Goal: Task Accomplishment & Management: Manage account settings

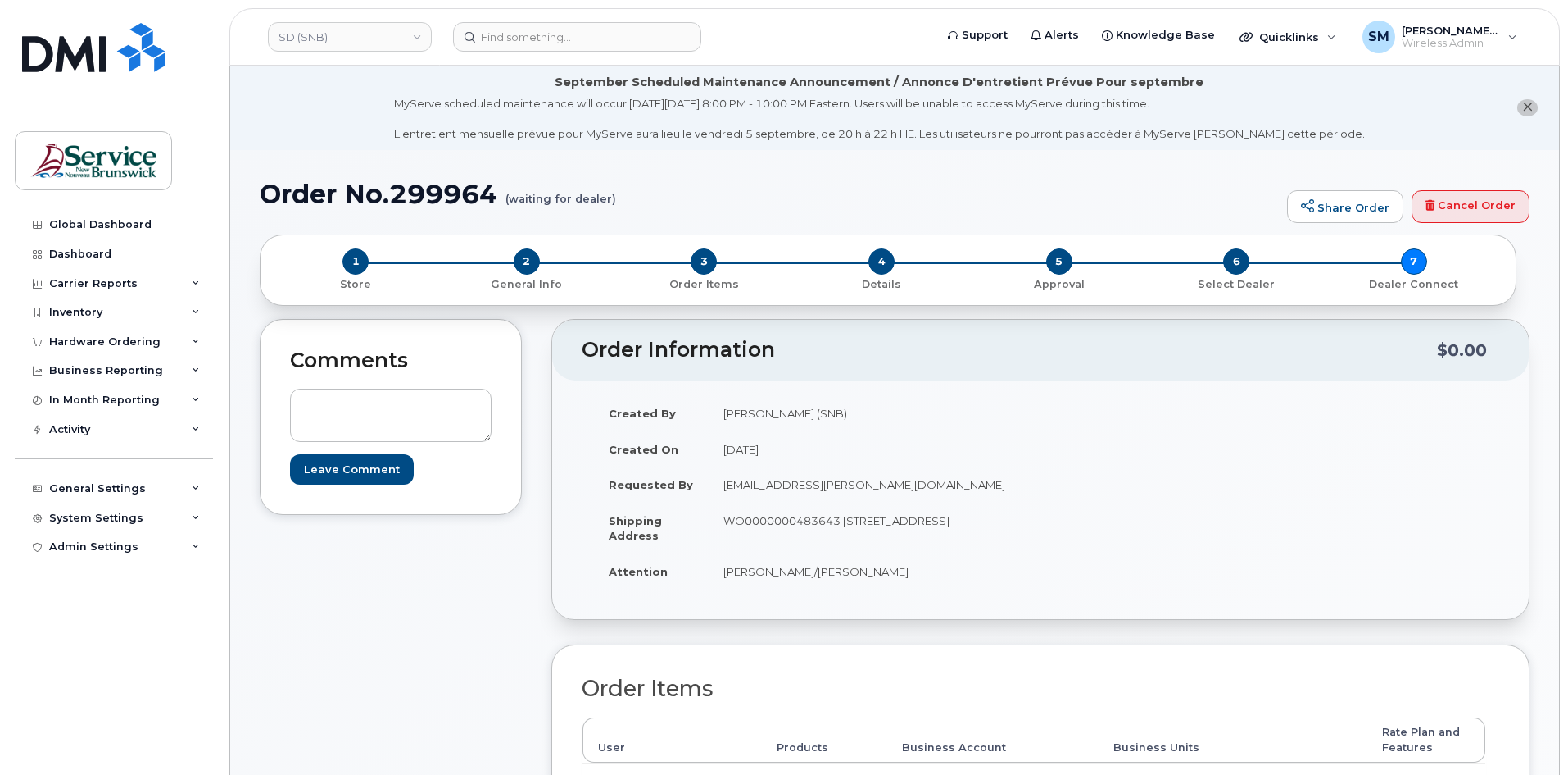
scroll to position [82, 0]
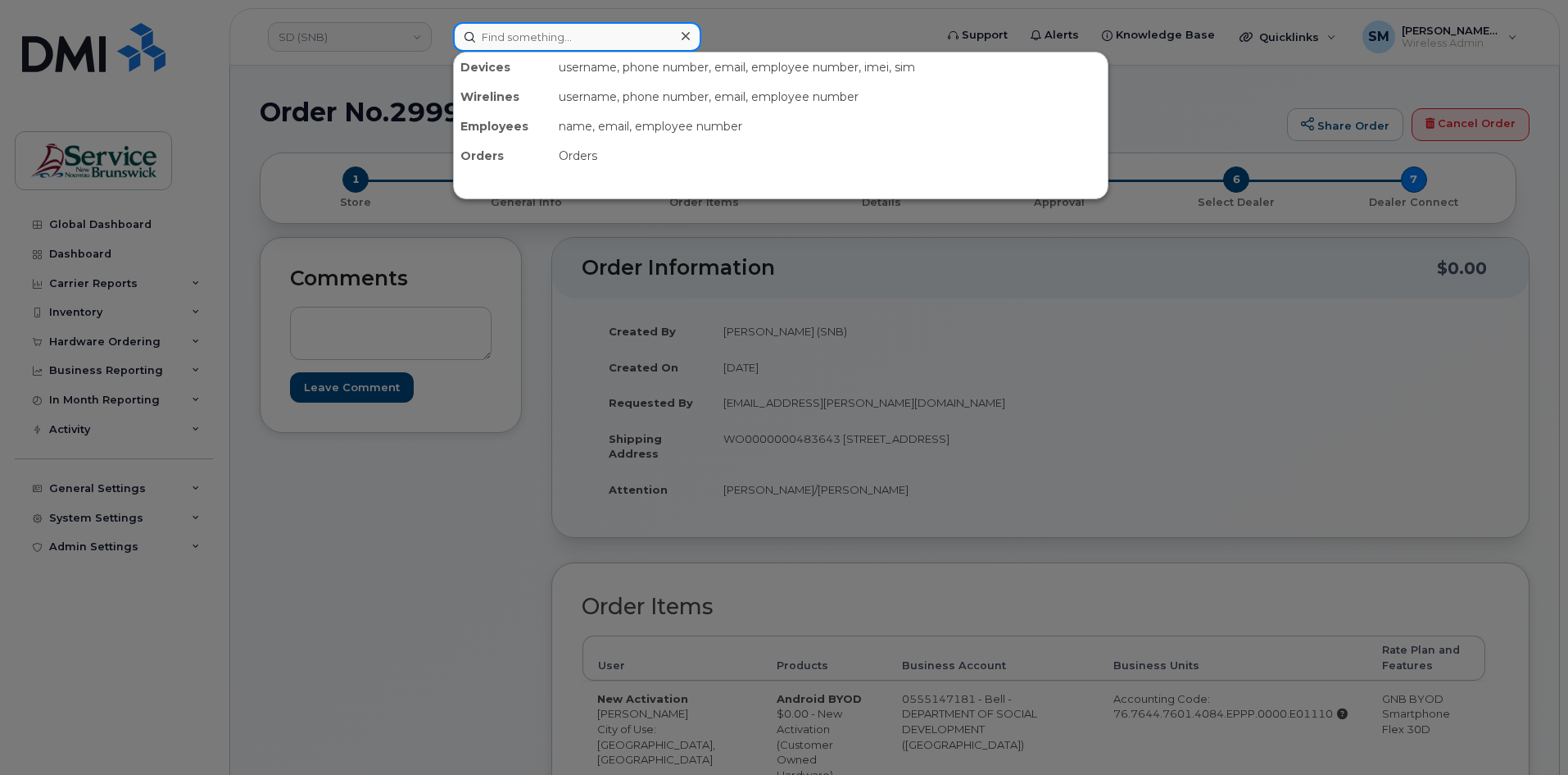
click at [617, 35] on input at bounding box center [577, 37] width 248 height 30
paste input "15564158655"
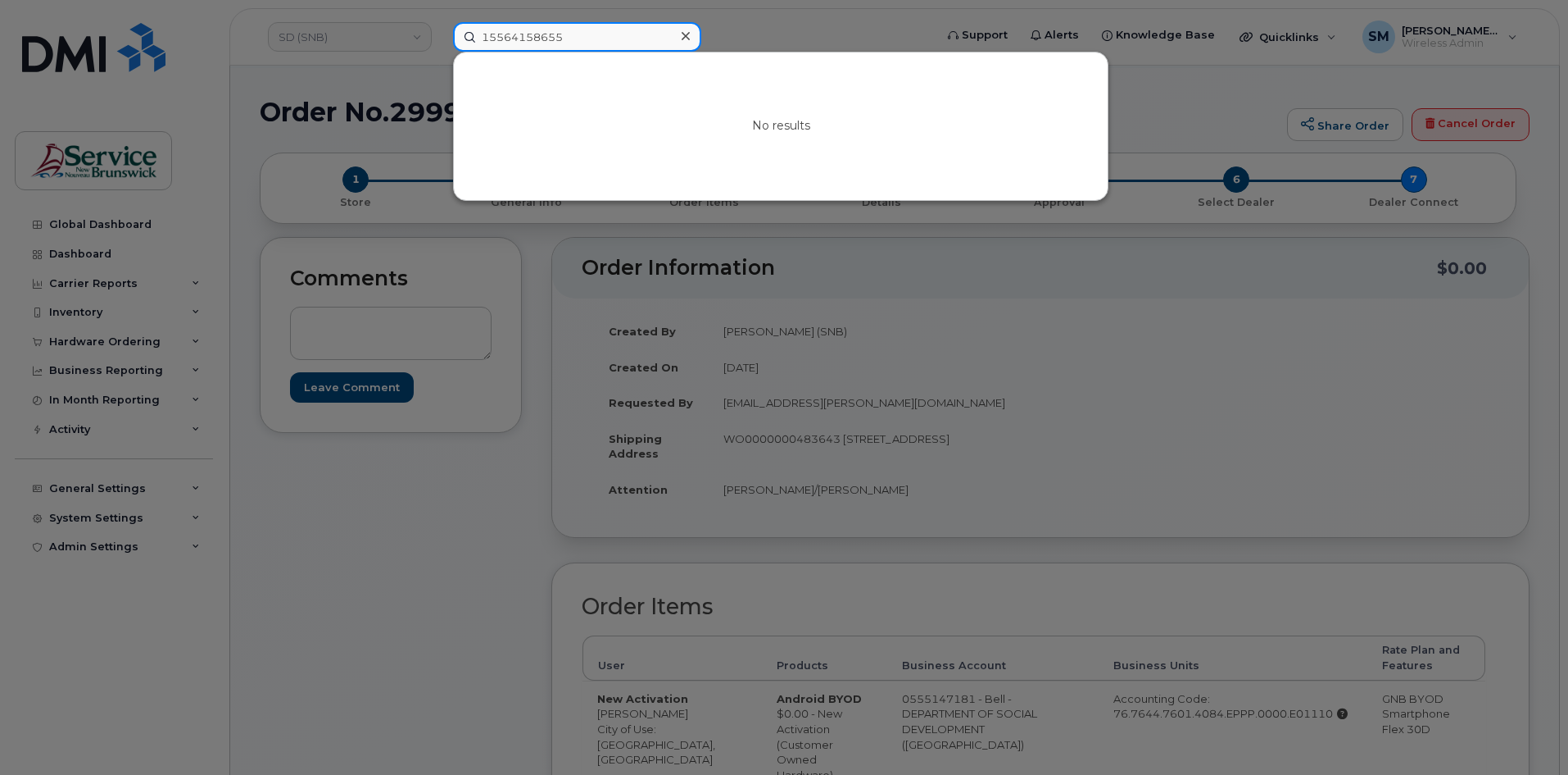
click at [489, 33] on input "15564158655" at bounding box center [577, 37] width 248 height 30
paste input "291642"
type input "291642"
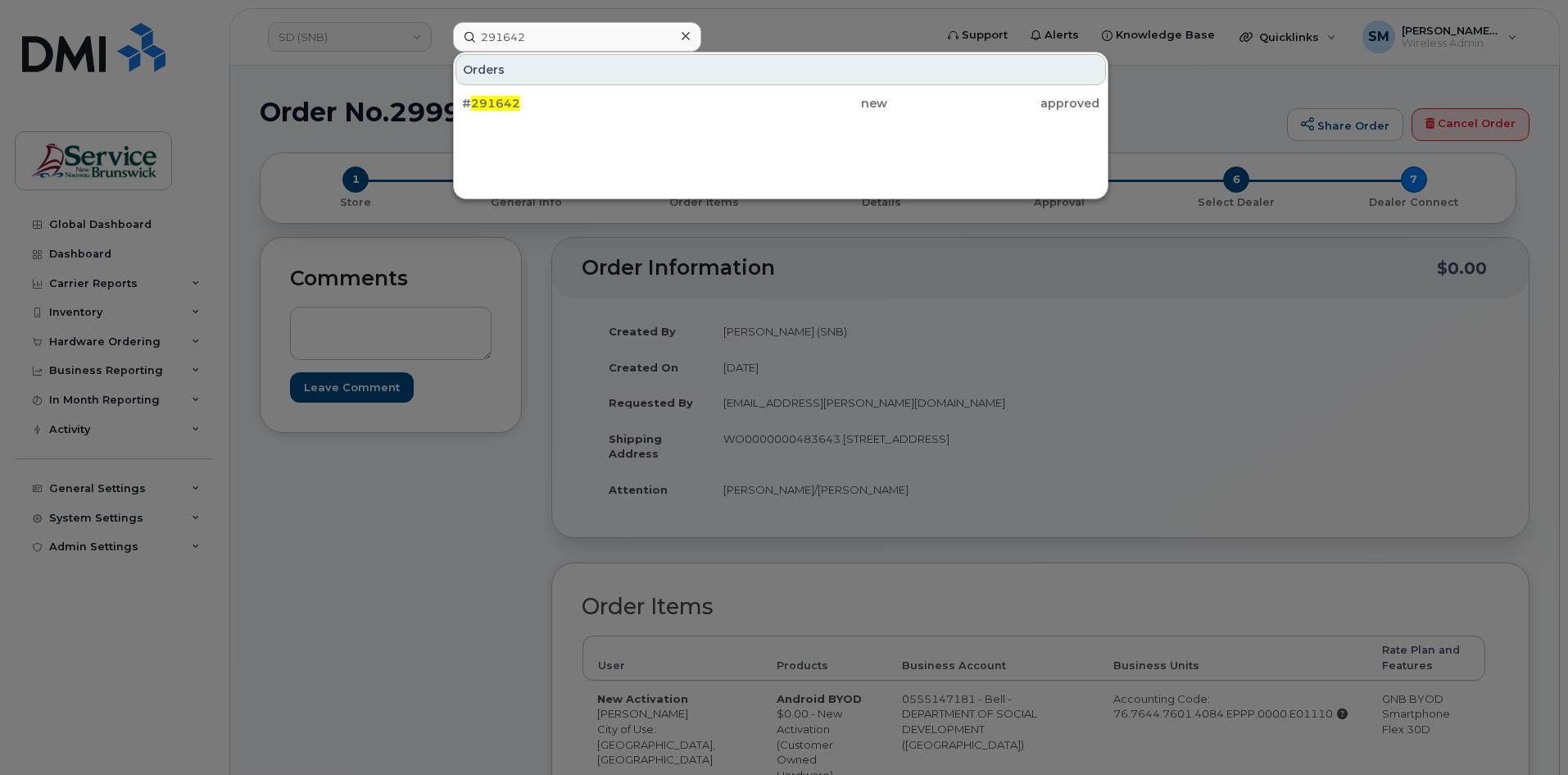
click at [650, 124] on div "Orders # 291642 new approved" at bounding box center [781, 125] width 655 height 148
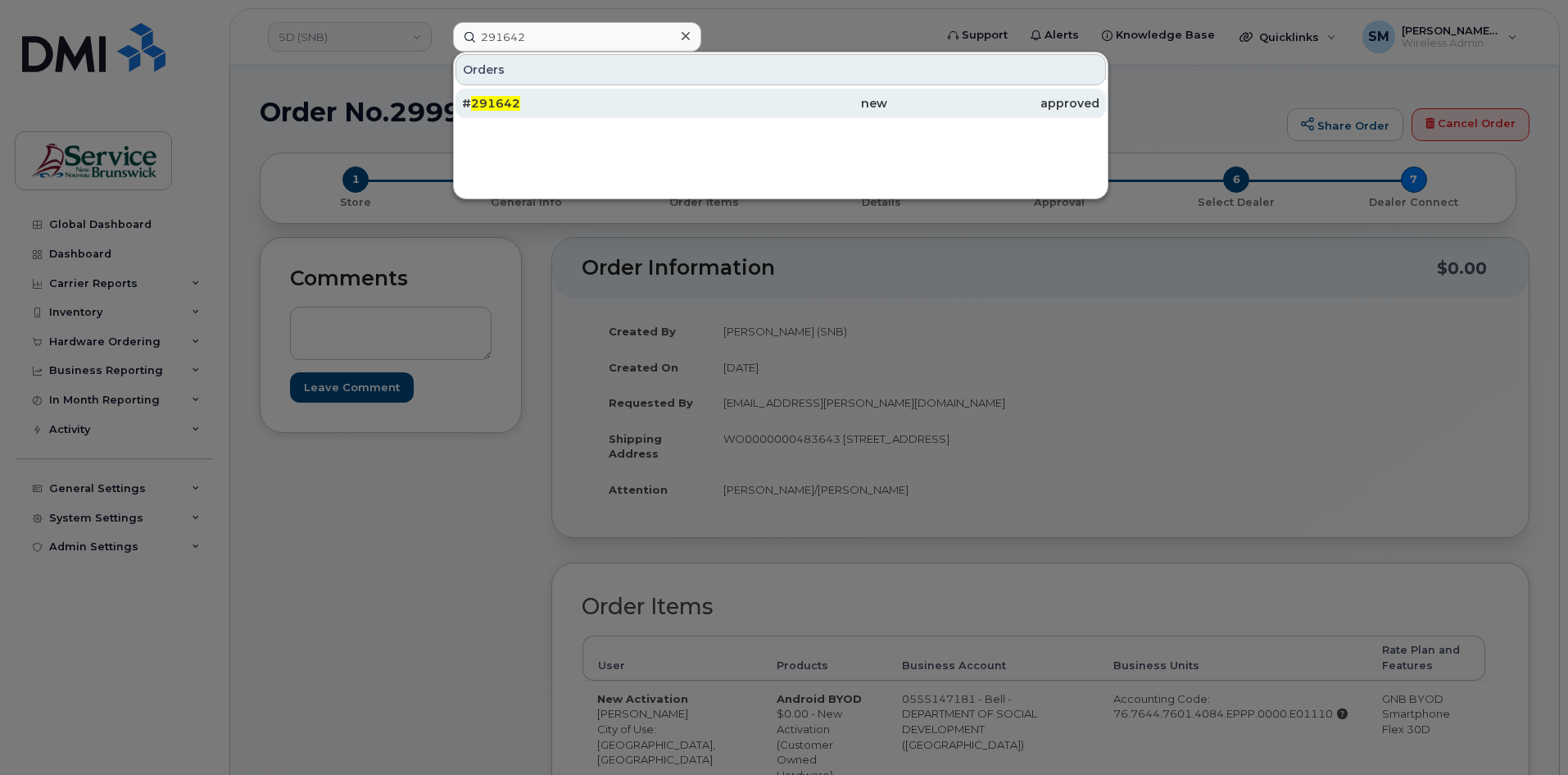
click at [648, 104] on div "# 291642" at bounding box center [568, 102] width 212 height 16
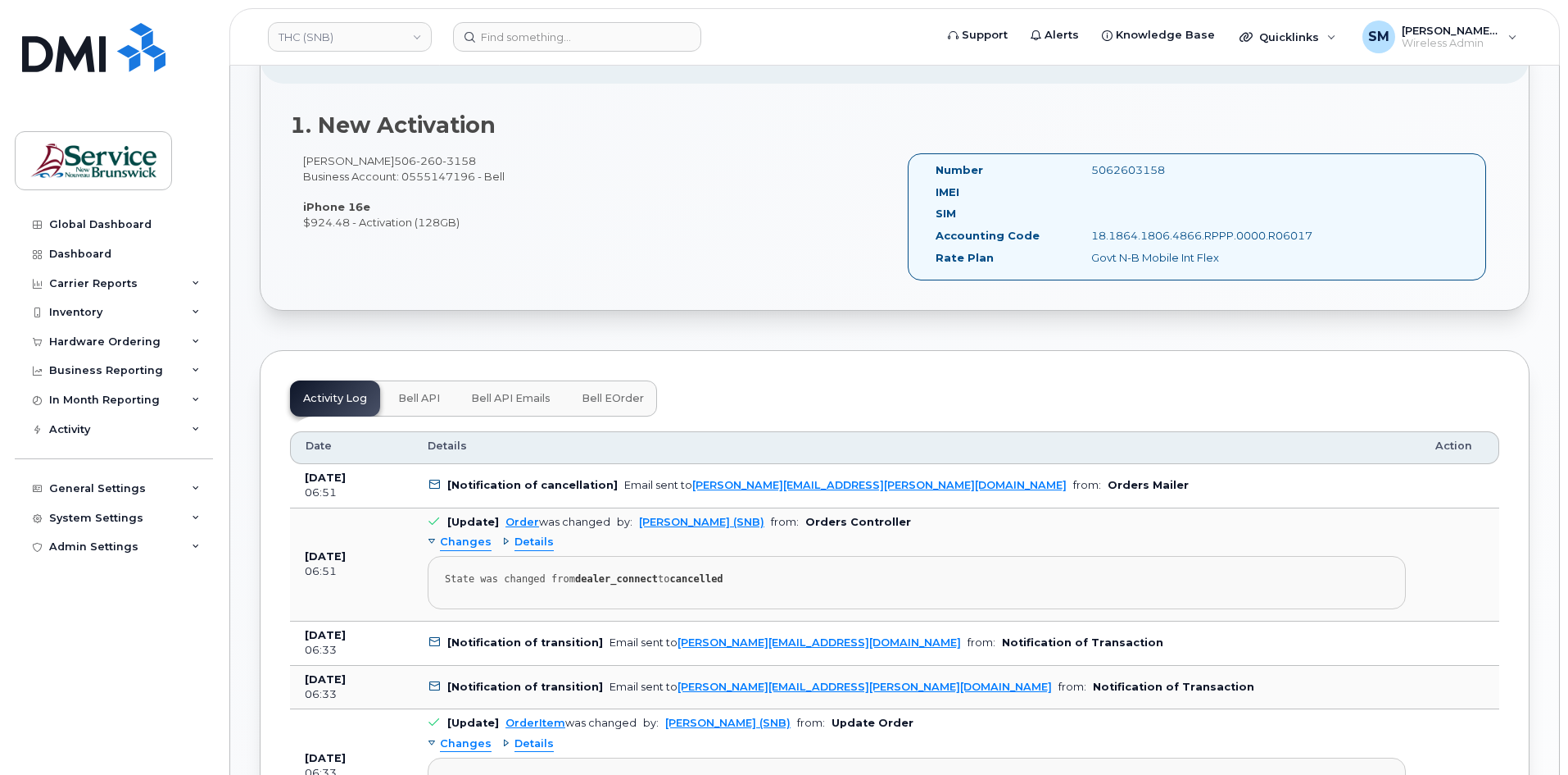
scroll to position [164, 0]
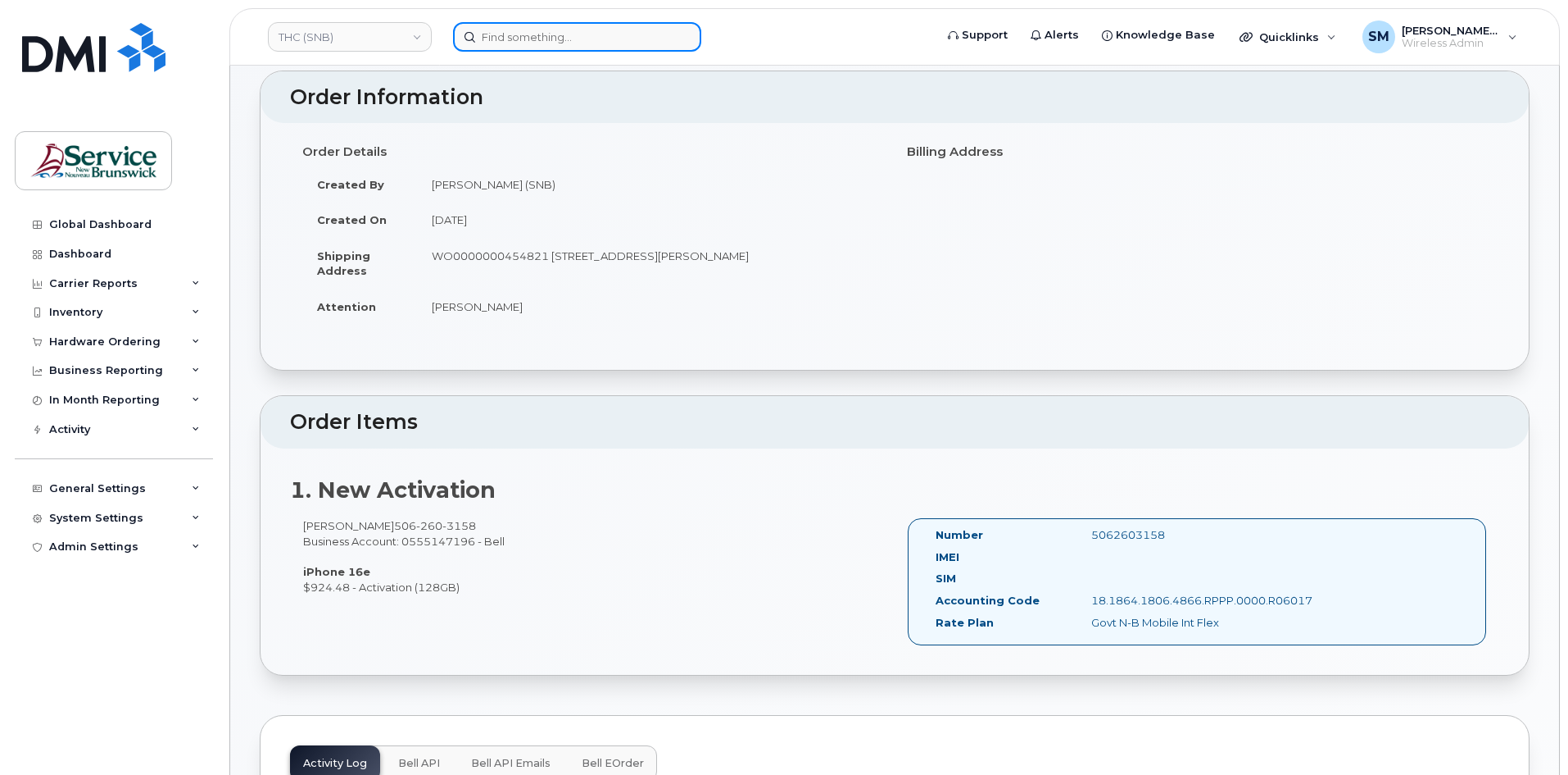
click at [539, 49] on input at bounding box center [577, 37] width 248 height 30
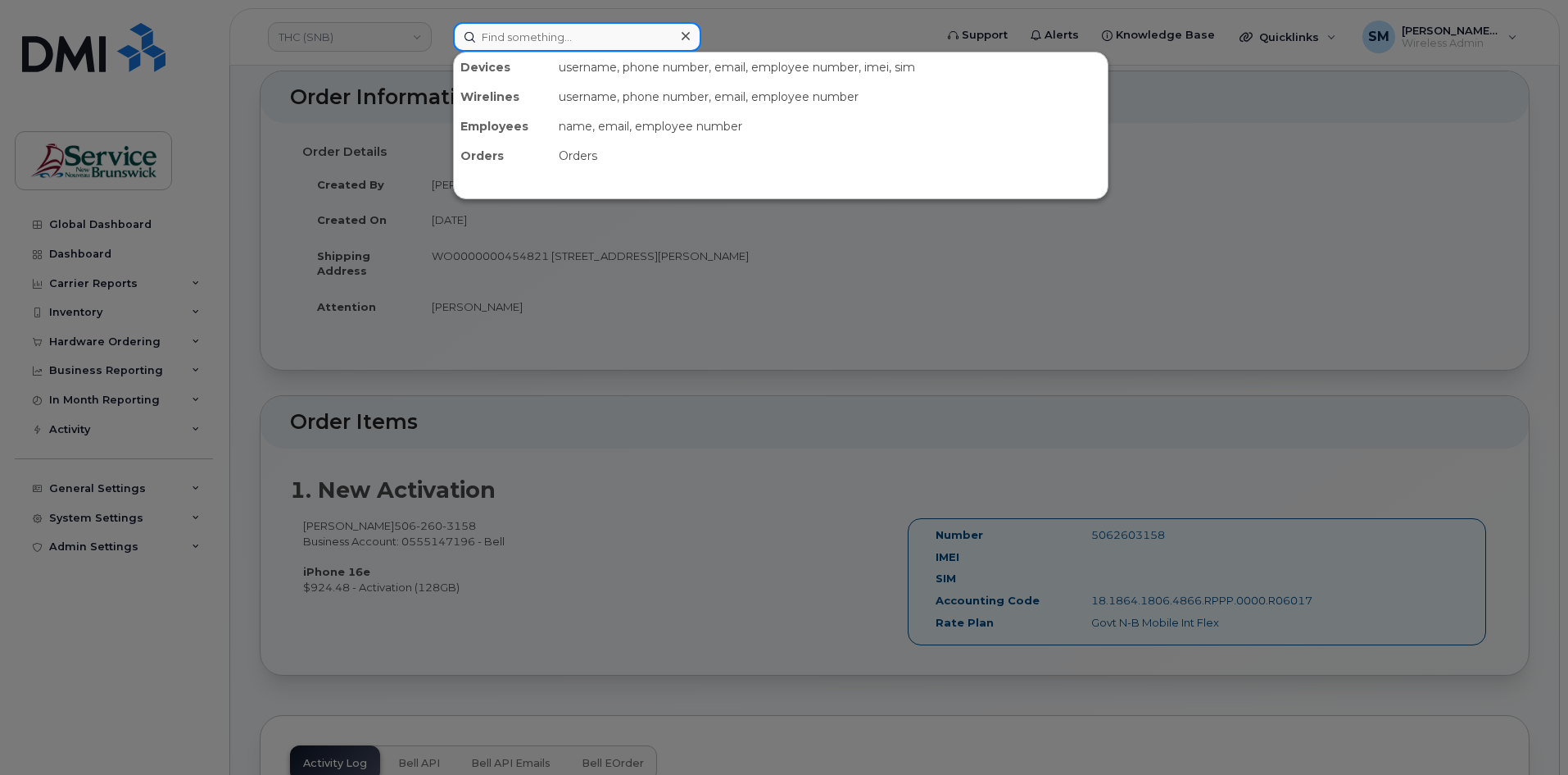
paste input "5068660653"
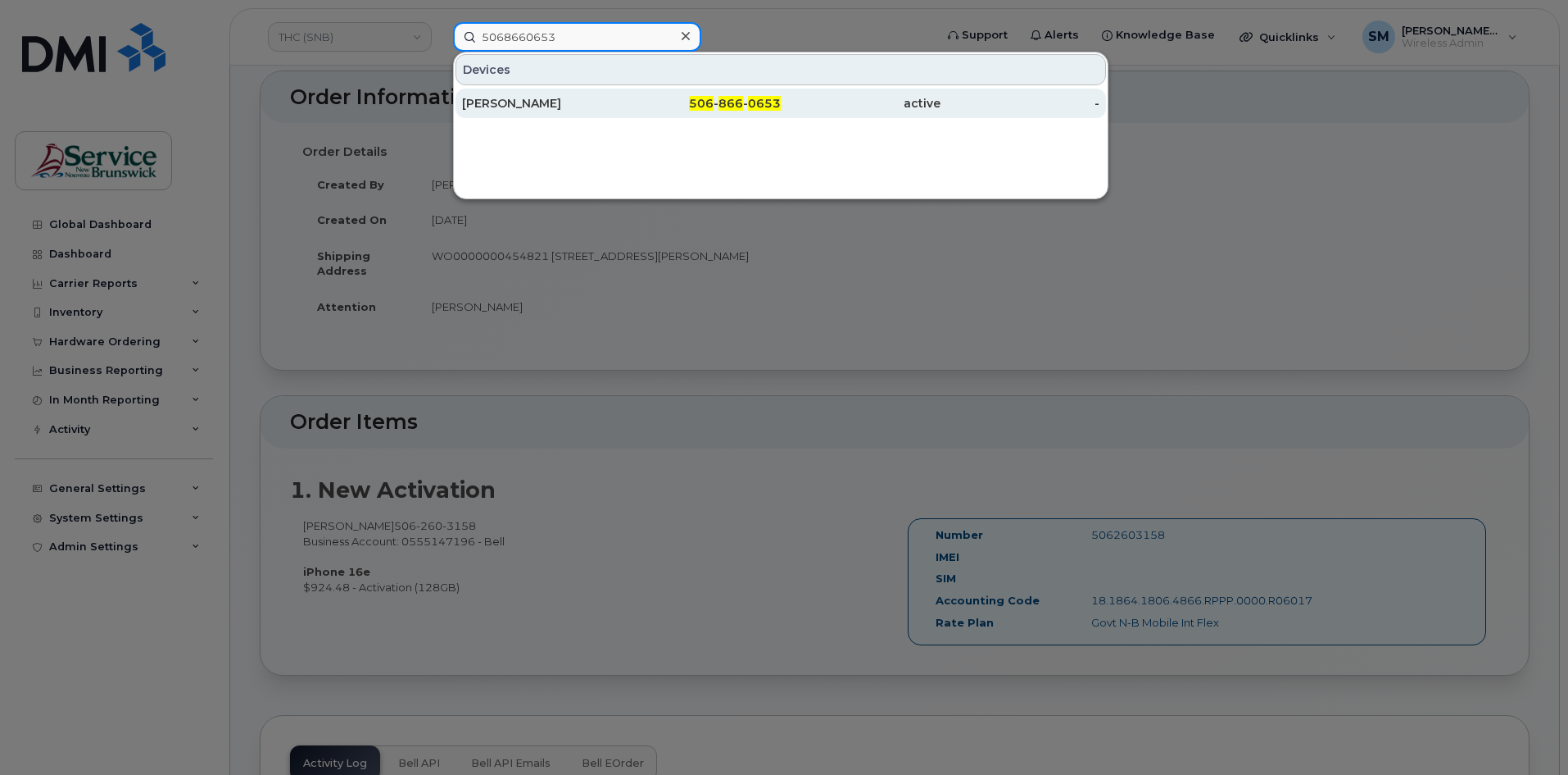
type input "5068660653"
click at [528, 102] on div "[PERSON_NAME]" at bounding box center [542, 102] width 160 height 16
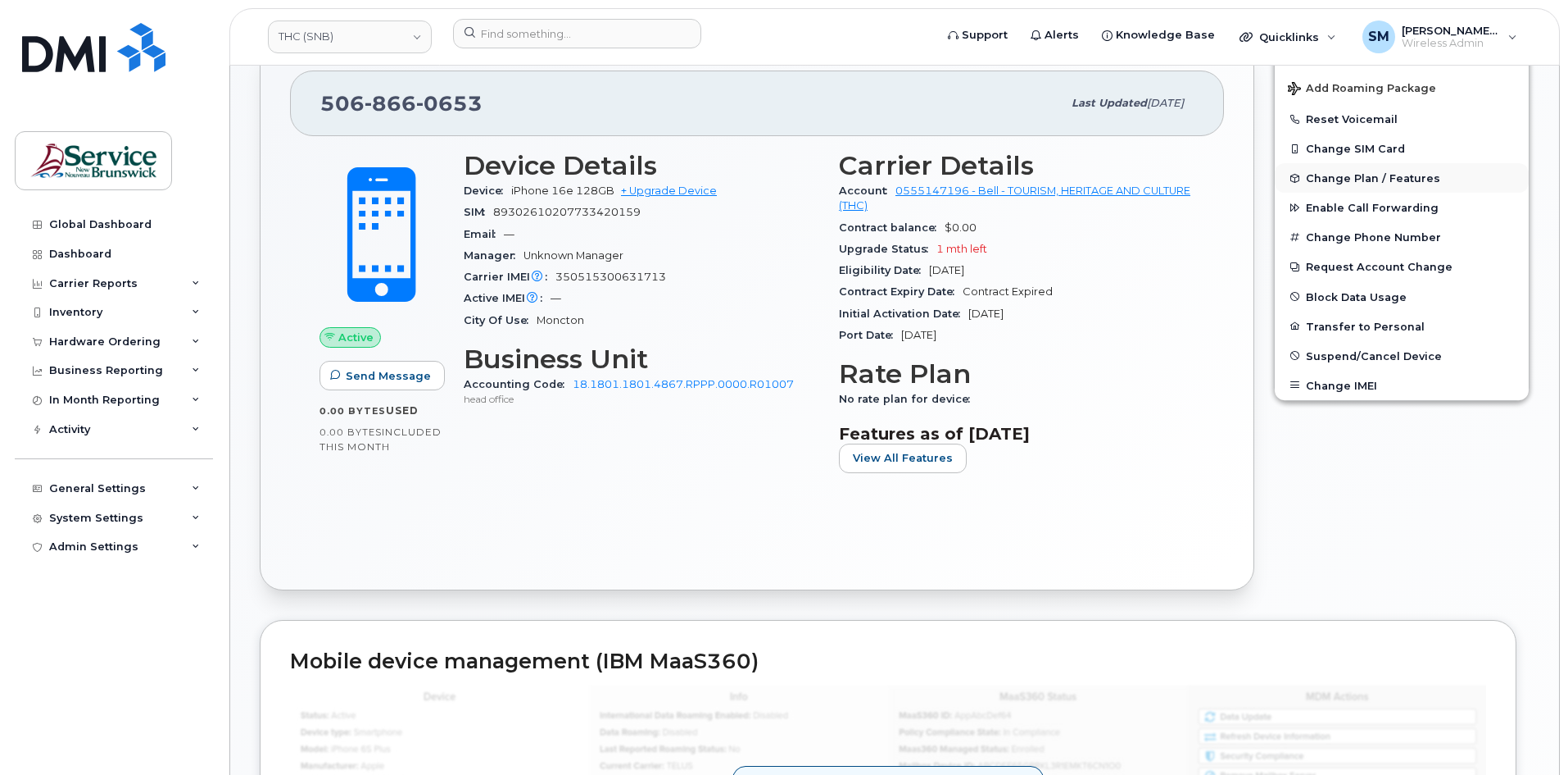
scroll to position [410, 0]
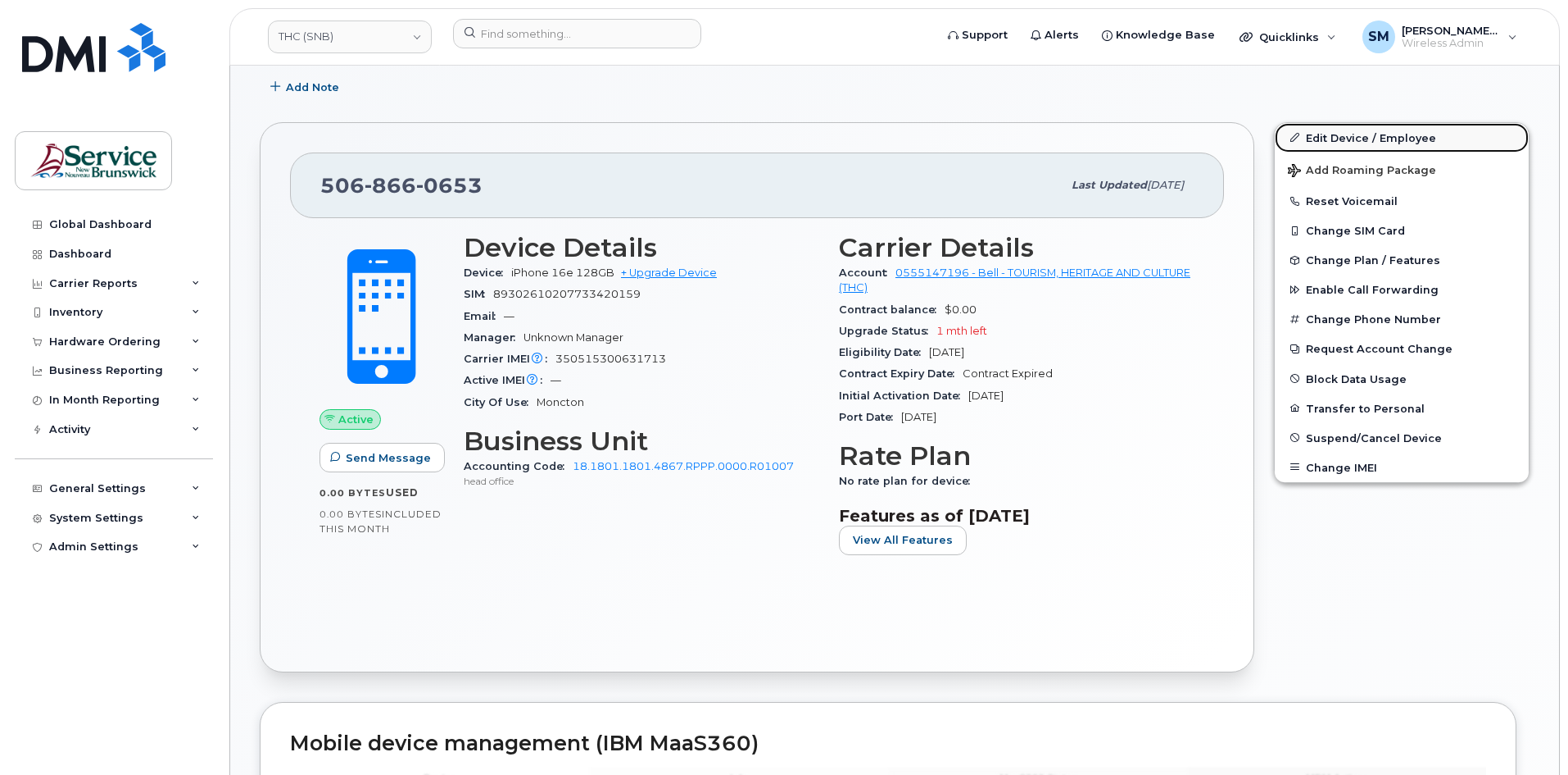
click at [1421, 147] on link "Edit Device / Employee" at bounding box center [1402, 137] width 254 height 30
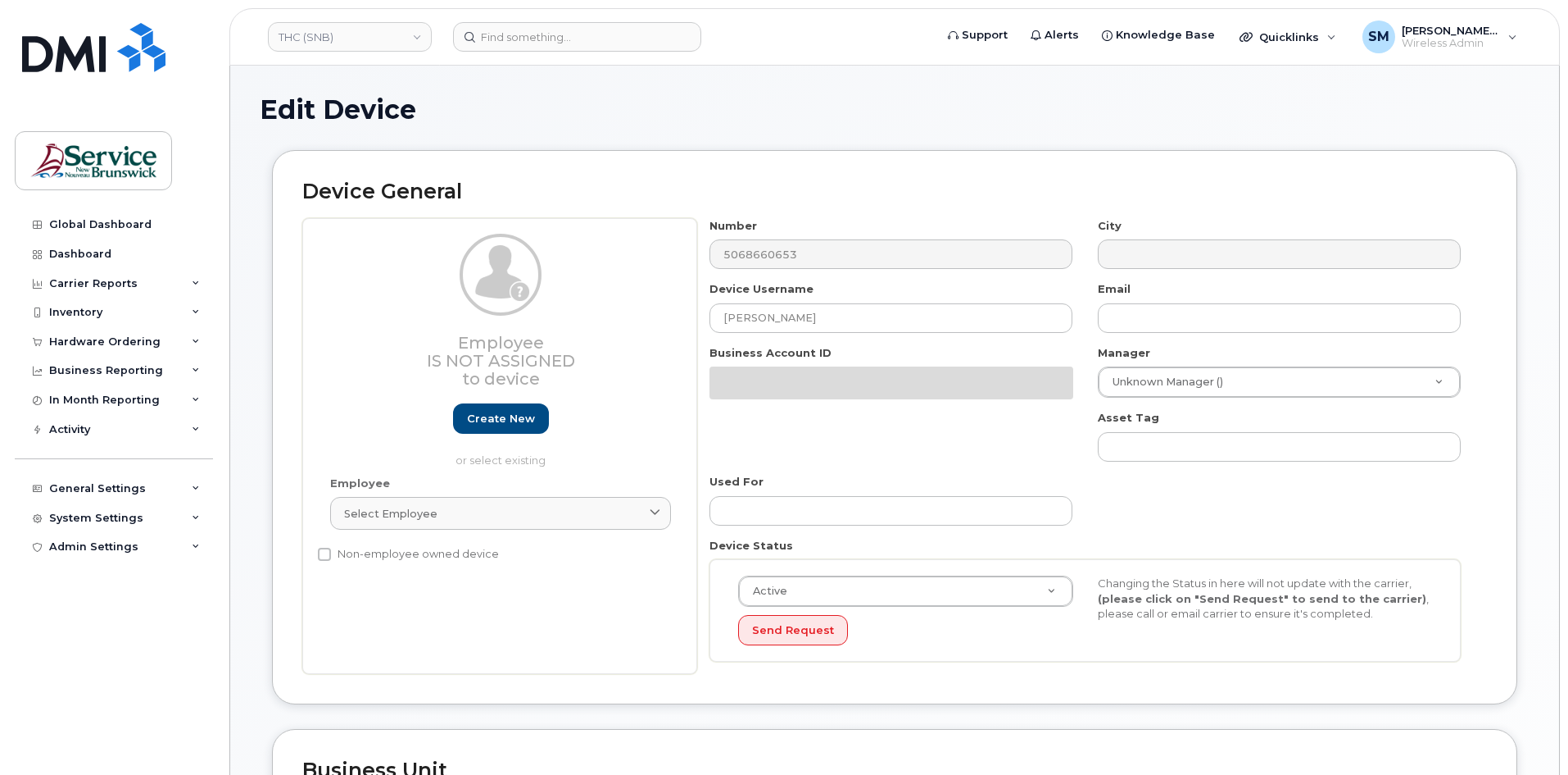
select select "35257704"
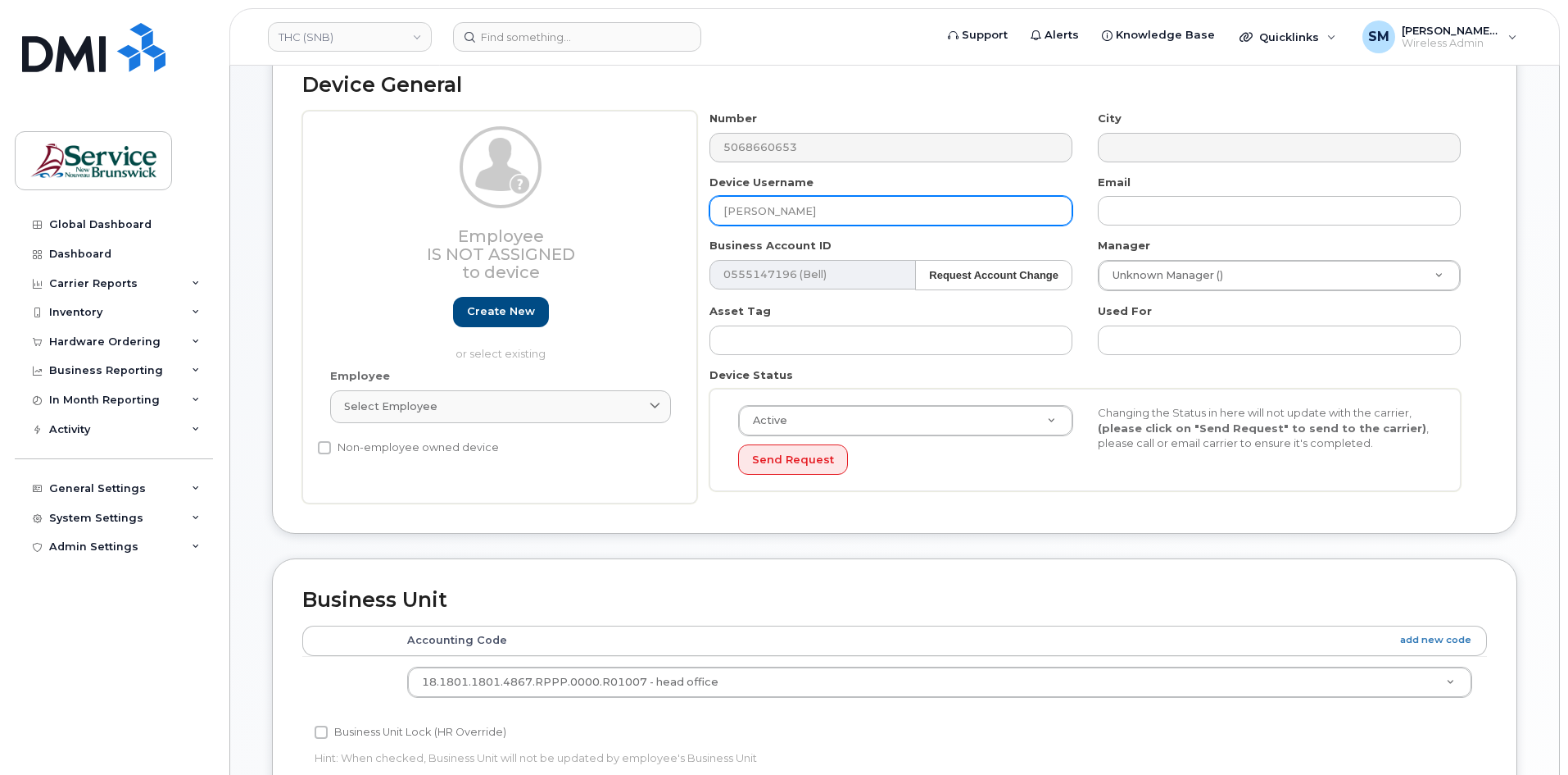
scroll to position [172, 0]
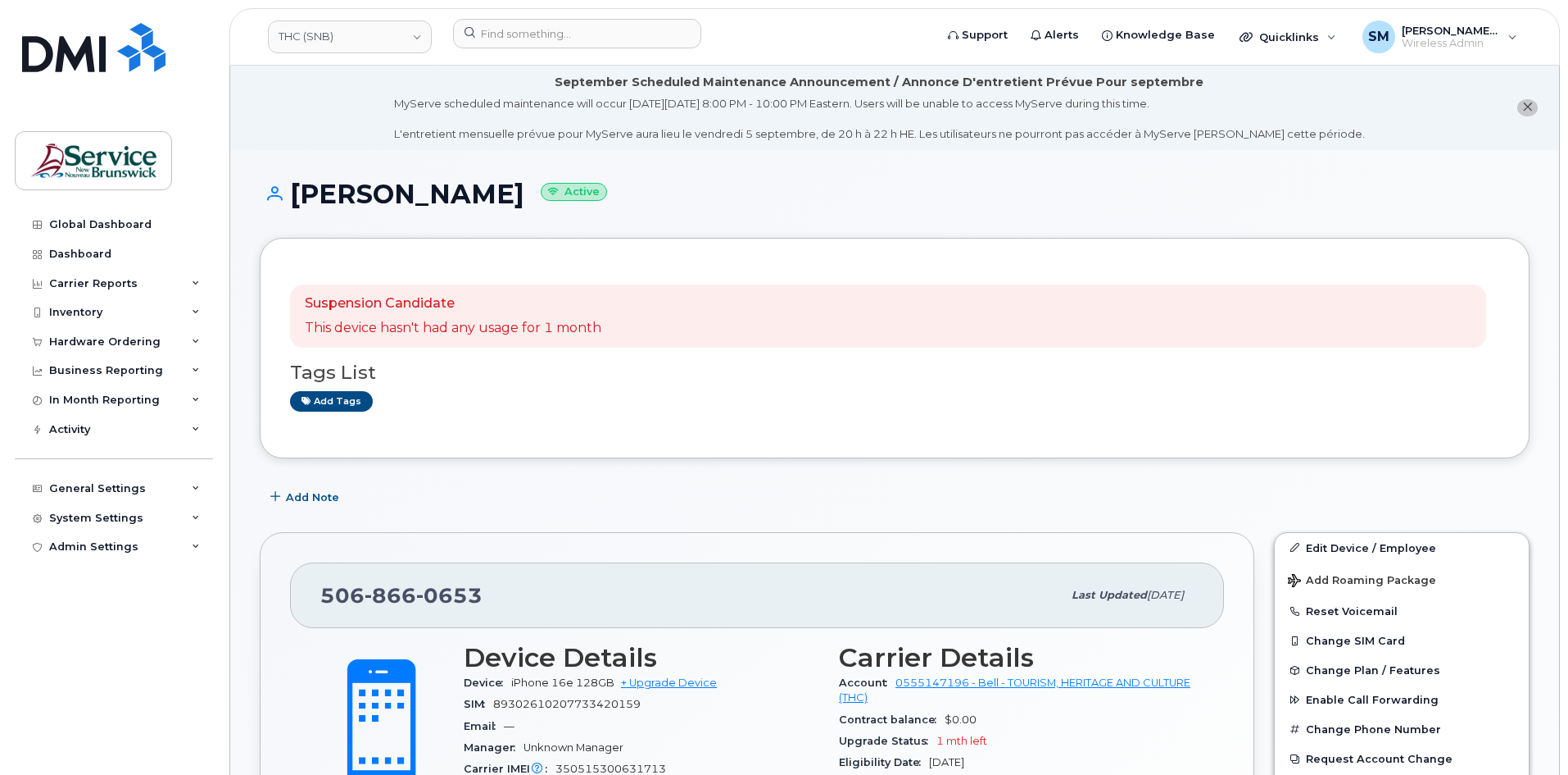
drag, startPoint x: 540, startPoint y: 197, endPoint x: 302, endPoint y: 202, distance: 238.1
click at [302, 202] on h1 "[PERSON_NAME] Active" at bounding box center [894, 194] width 1270 height 29
drag, startPoint x: 310, startPoint y: 200, endPoint x: 500, endPoint y: 609, distance: 451.0
click at [508, 609] on div "[PHONE_NUMBER]" at bounding box center [691, 595] width 741 height 34
drag, startPoint x: 494, startPoint y: 609, endPoint x: 310, endPoint y: 604, distance: 184.1
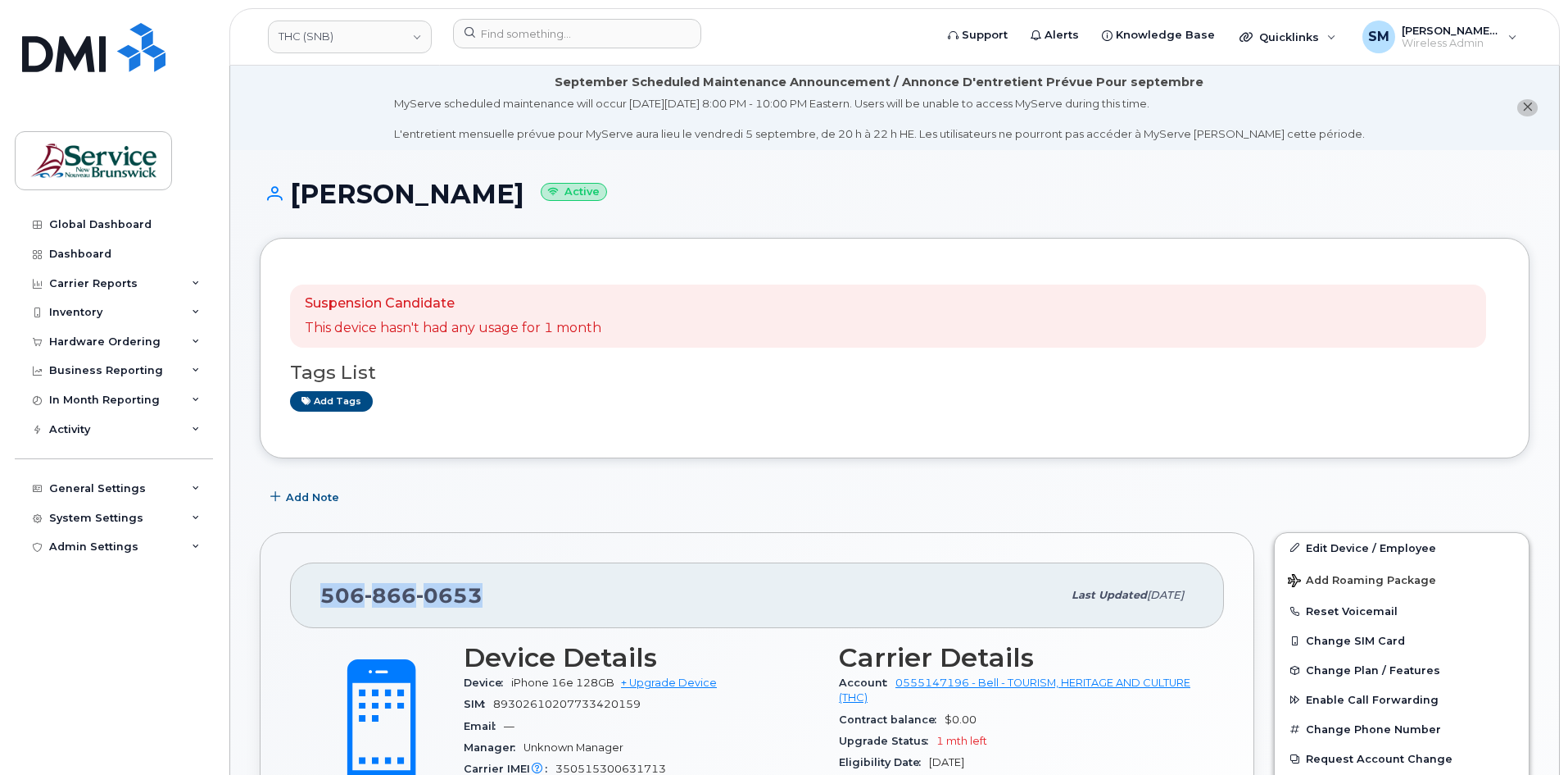
click at [310, 604] on div "[PHONE_NUMBER] Last updated [DATE]" at bounding box center [757, 595] width 934 height 66
copy span "[PHONE_NUMBER]"
